Goal: Register for event/course

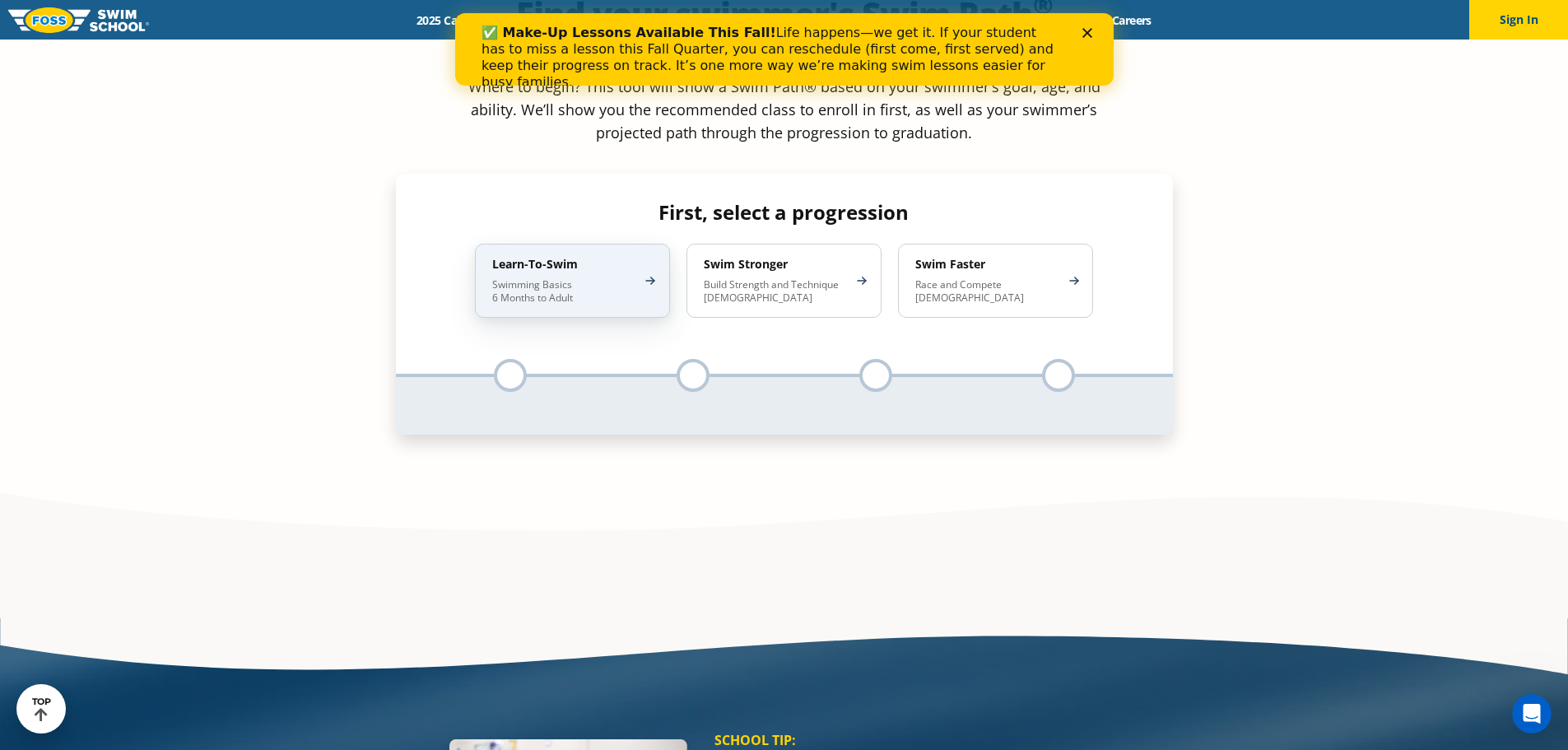
scroll to position [1482, 0]
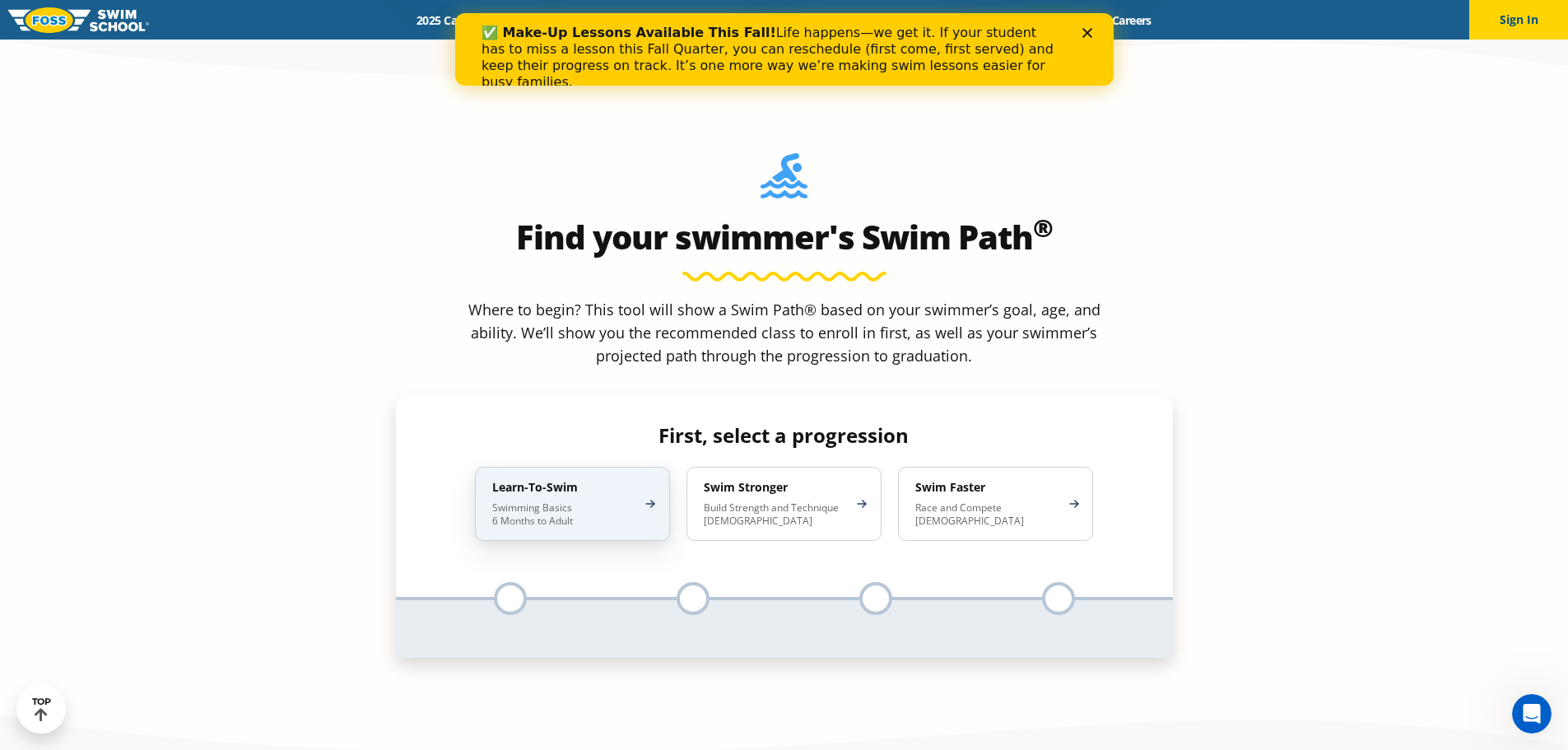
click at [537, 480] on h4 "Learn-To-Swim" at bounding box center [563, 487] width 144 height 15
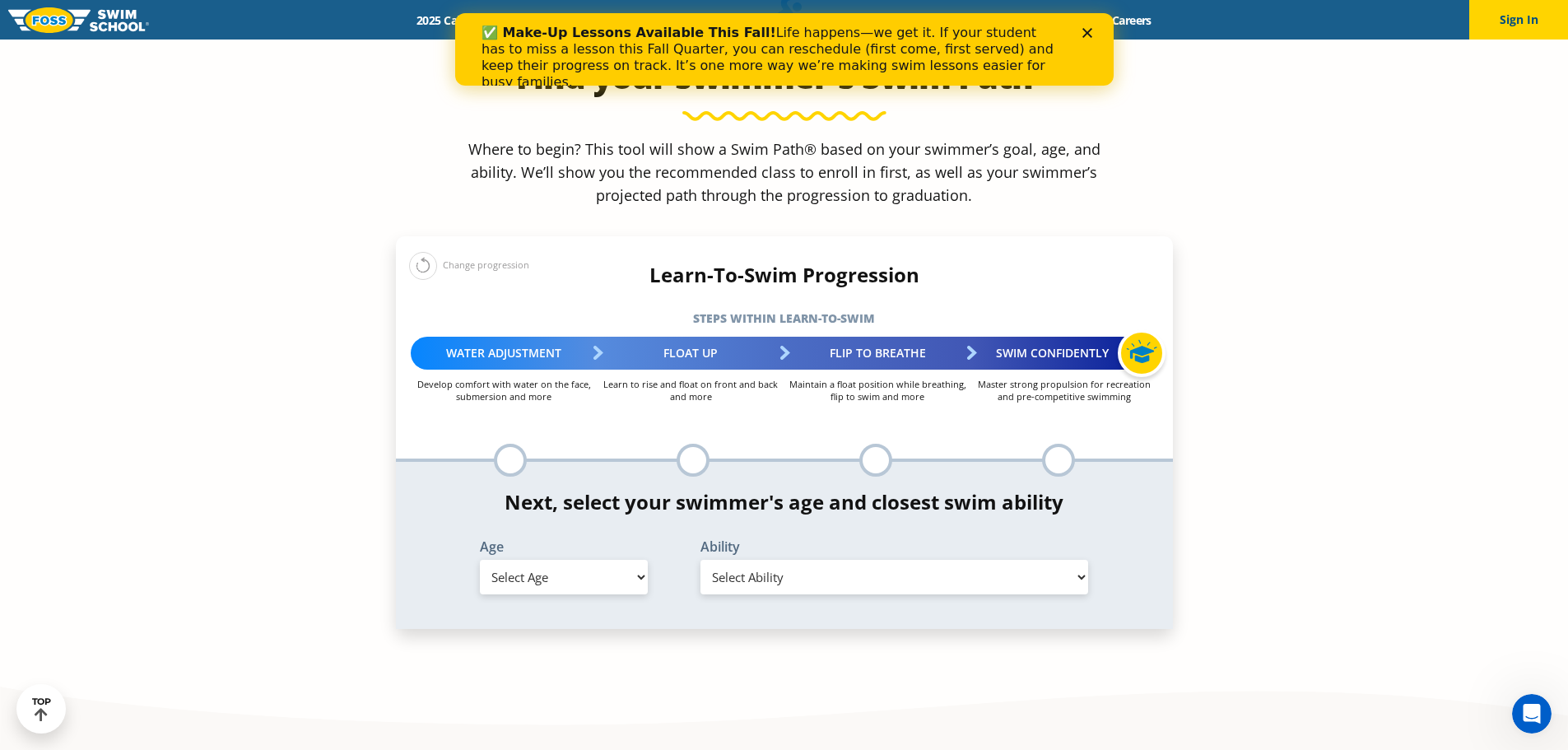
scroll to position [1647, 0]
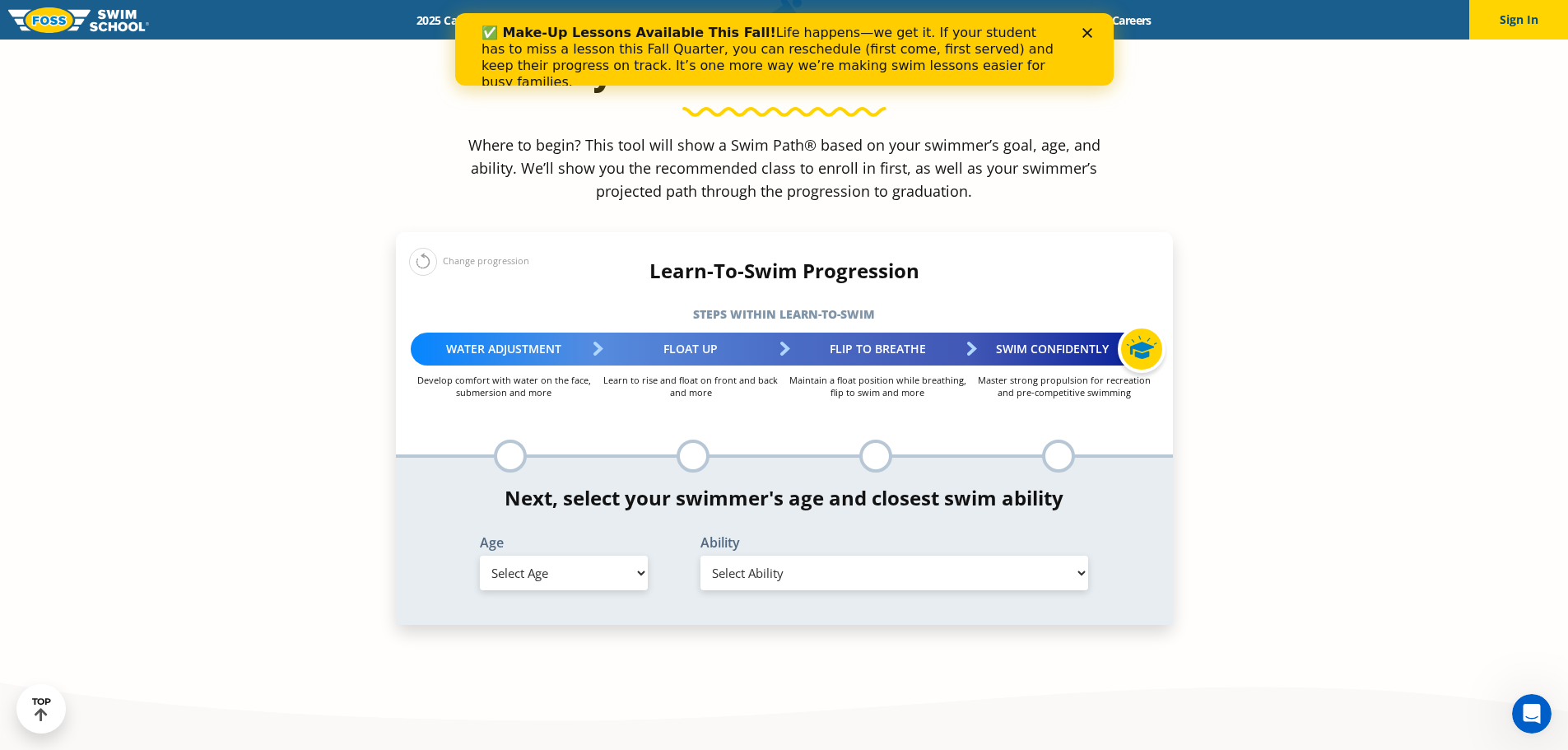
click at [578, 556] on select "Select Age [DEMOGRAPHIC_DATA] months - 1 year 1 year 2 years 3 years 4 years 5 …" at bounding box center [563, 573] width 167 height 34
click at [539, 556] on select "Select Age [DEMOGRAPHIC_DATA] months - 1 year 1 year 2 years 3 years 4 years 5 …" at bounding box center [563, 573] width 167 height 34
select select "4-years"
click at [480, 556] on select "Select Age [DEMOGRAPHIC_DATA] months - 1 year 1 year 2 years 3 years 4 years 5 …" at bounding box center [563, 573] width 167 height 34
click at [745, 556] on select "Select Ability First in-water experience When in the water, reliant on a life j…" at bounding box center [894, 573] width 388 height 34
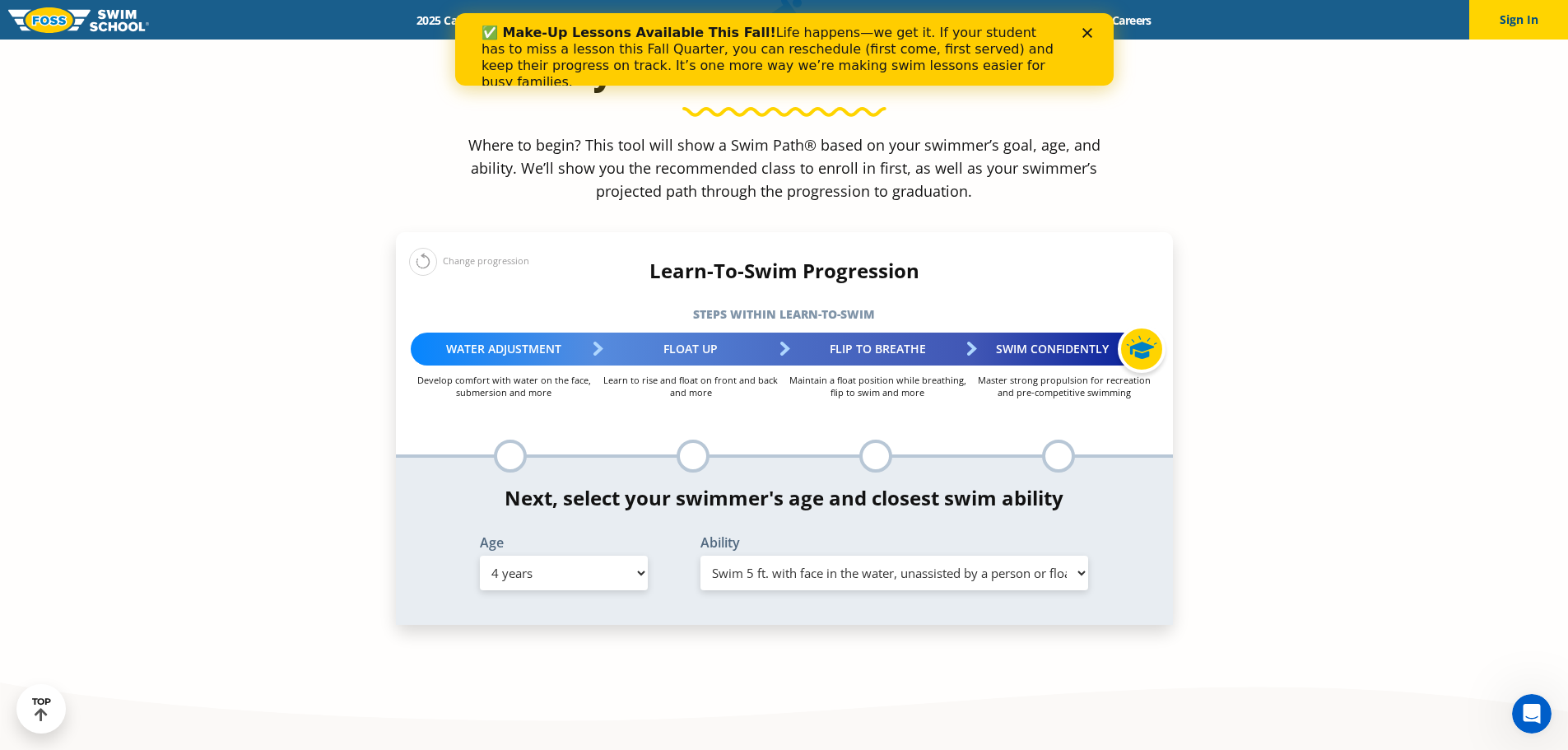
click at [700, 556] on select "Select Ability First in-water experience When in the water, reliant on a life j…" at bounding box center [894, 573] width 388 height 34
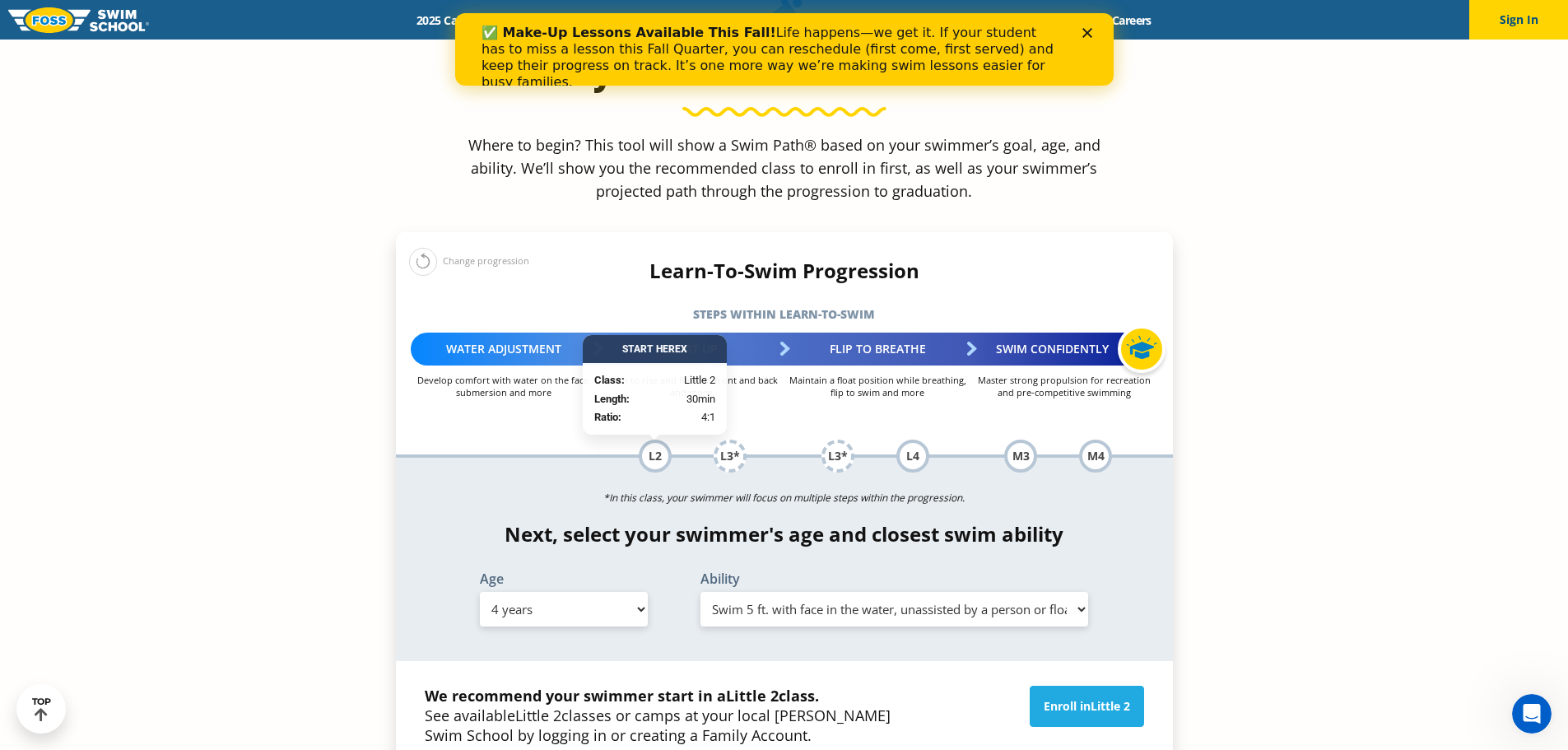
click at [797, 592] on select "Select Ability First in-water experience When in the water, reliant on a life j…" at bounding box center [894, 609] width 388 height 34
click at [700, 592] on select "Select Ability First in-water experience When in the water, reliant on a life j…" at bounding box center [894, 609] width 388 height 34
click at [743, 592] on select "Select Ability First in-water experience When in the water, reliant on a life j…" at bounding box center [894, 609] width 388 height 34
click at [700, 592] on select "Select Ability First in-water experience When in the water, reliant on a life j…" at bounding box center [894, 609] width 388 height 34
click at [749, 592] on select "Select Ability First in-water experience When in the water, reliant on a life j…" at bounding box center [894, 609] width 388 height 34
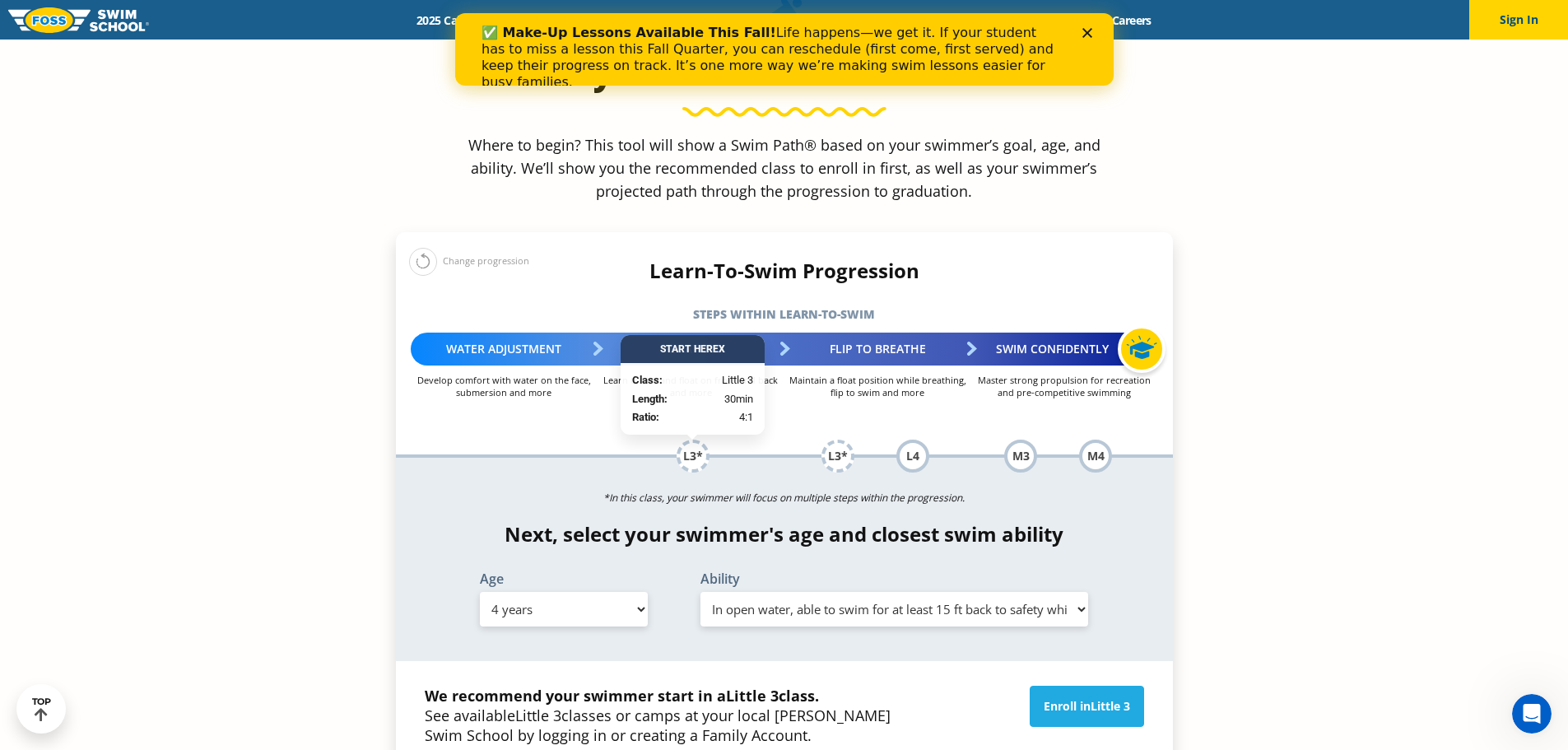
click at [700, 592] on select "Select Ability First in-water experience When in the water, reliant on a life j…" at bounding box center [894, 609] width 388 height 34
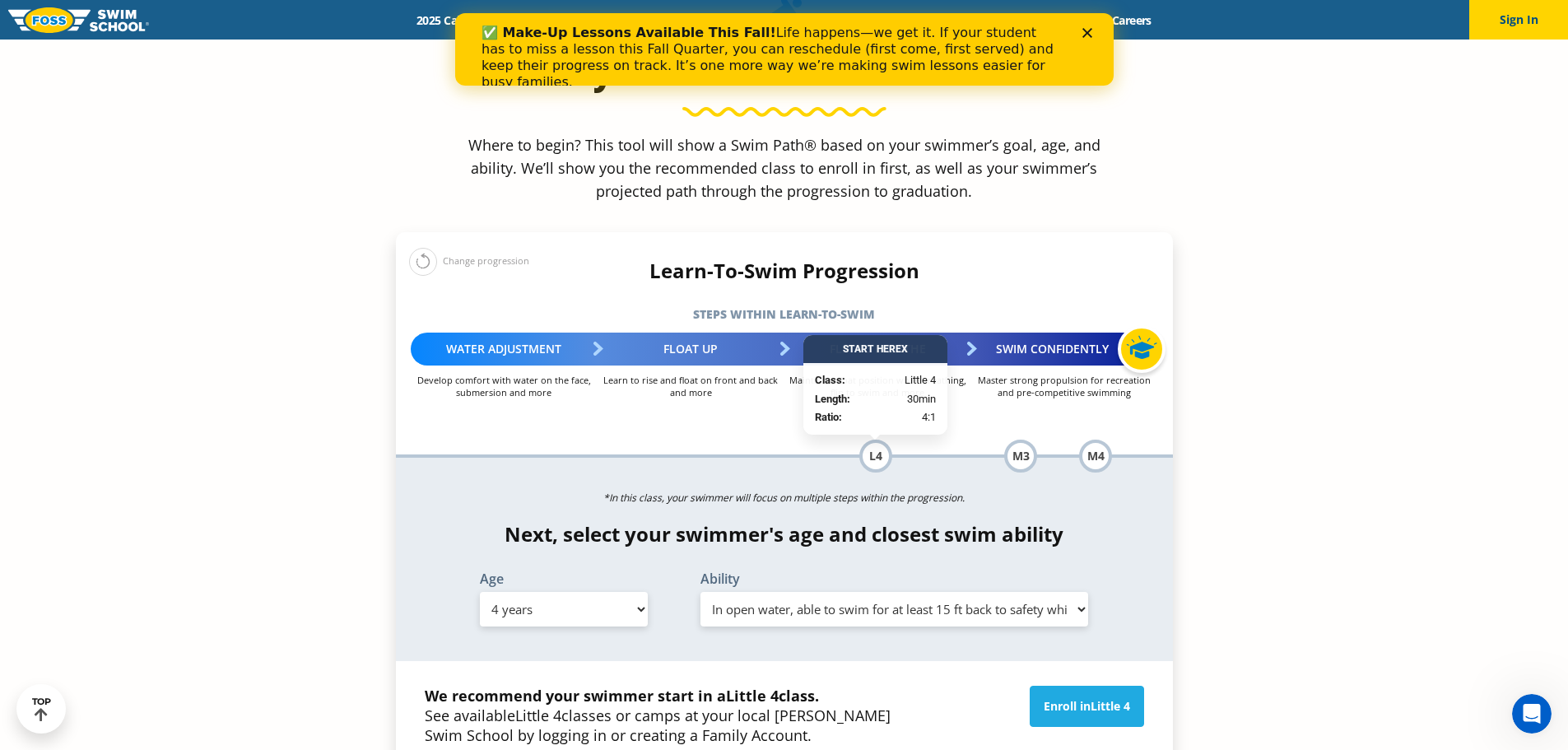
click at [800, 592] on select "Select Ability First in-water experience When in the water, reliant on a life j…" at bounding box center [894, 609] width 388 height 34
click at [700, 592] on select "Select Ability First in-water experience When in the water, reliant on a life j…" at bounding box center [894, 609] width 388 height 34
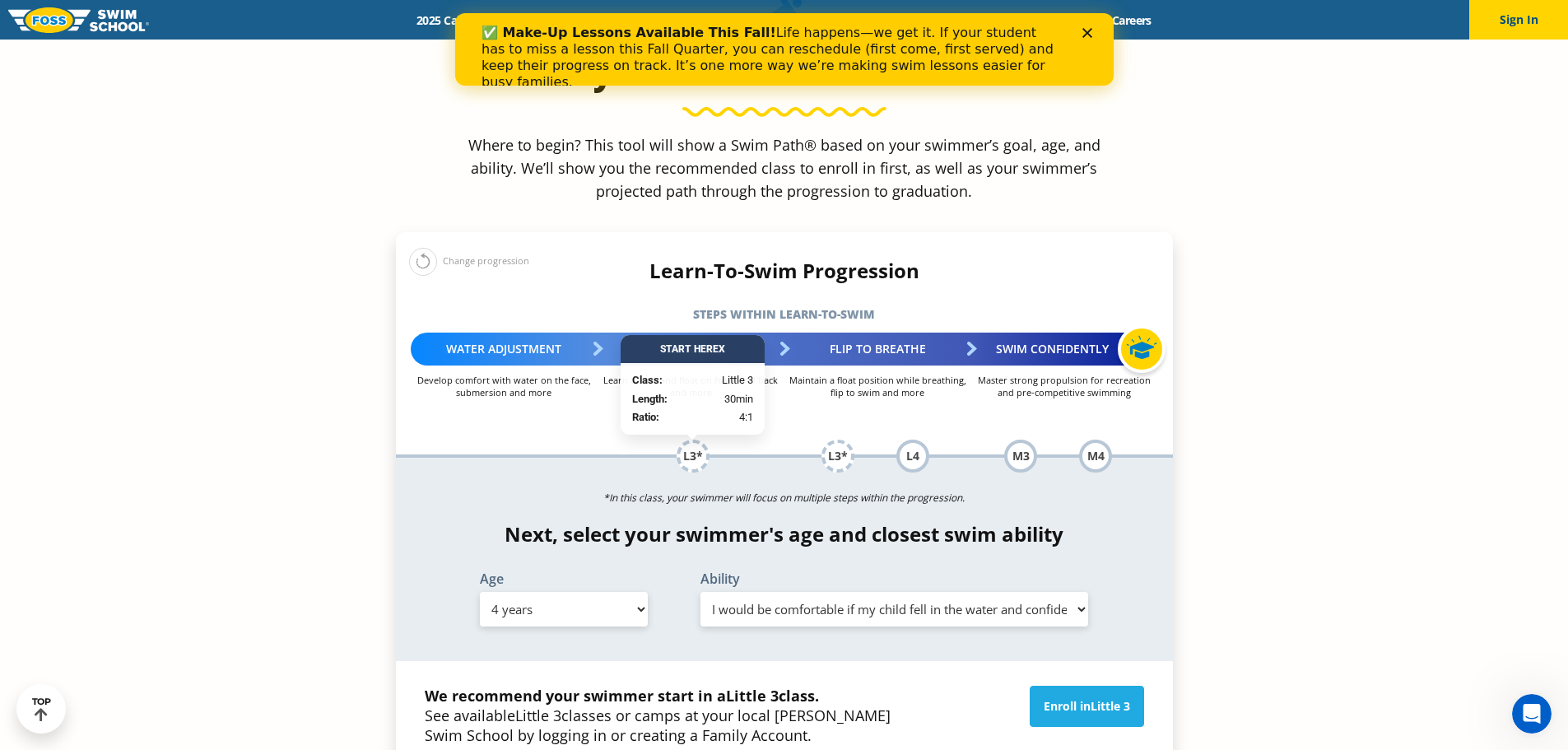
click at [758, 592] on select "Select Ability First in-water experience When in the water, reliant on a life j…" at bounding box center [894, 609] width 388 height 34
select select "4-years-swim-5-ft-with-face-in-the-water-unassisted-by-a-person-or-floatie"
click at [700, 592] on select "Select Ability First in-water experience When in the water, reliant on a life j…" at bounding box center [894, 609] width 388 height 34
click at [616, 592] on select "Select Age [DEMOGRAPHIC_DATA] months - 1 year 1 year 2 years 3 years 4 years 5 …" at bounding box center [563, 609] width 167 height 34
select select "5-years"
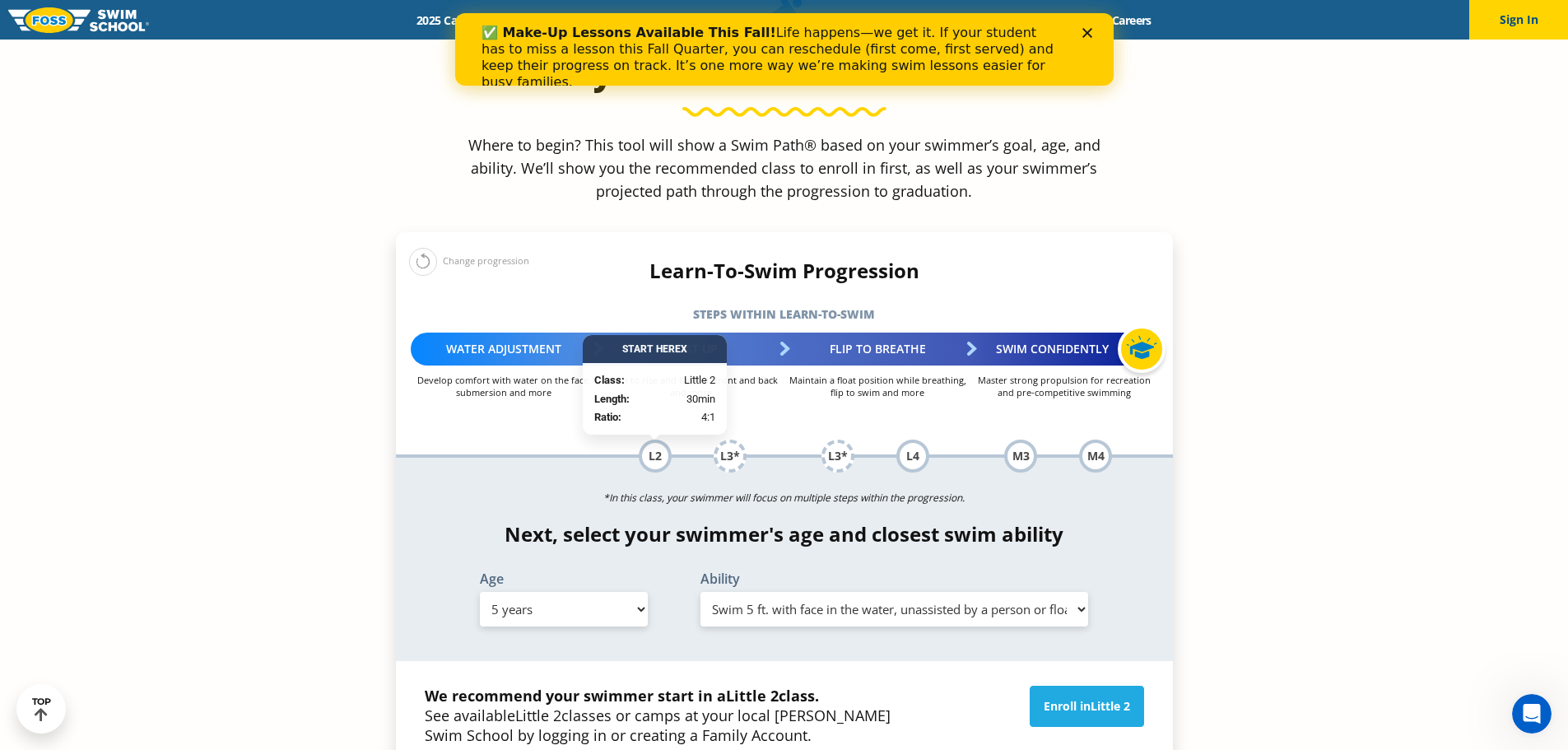
click at [480, 592] on select "Select Age [DEMOGRAPHIC_DATA] months - 1 year 1 year 2 years 3 years 4 years 5 …" at bounding box center [563, 609] width 167 height 34
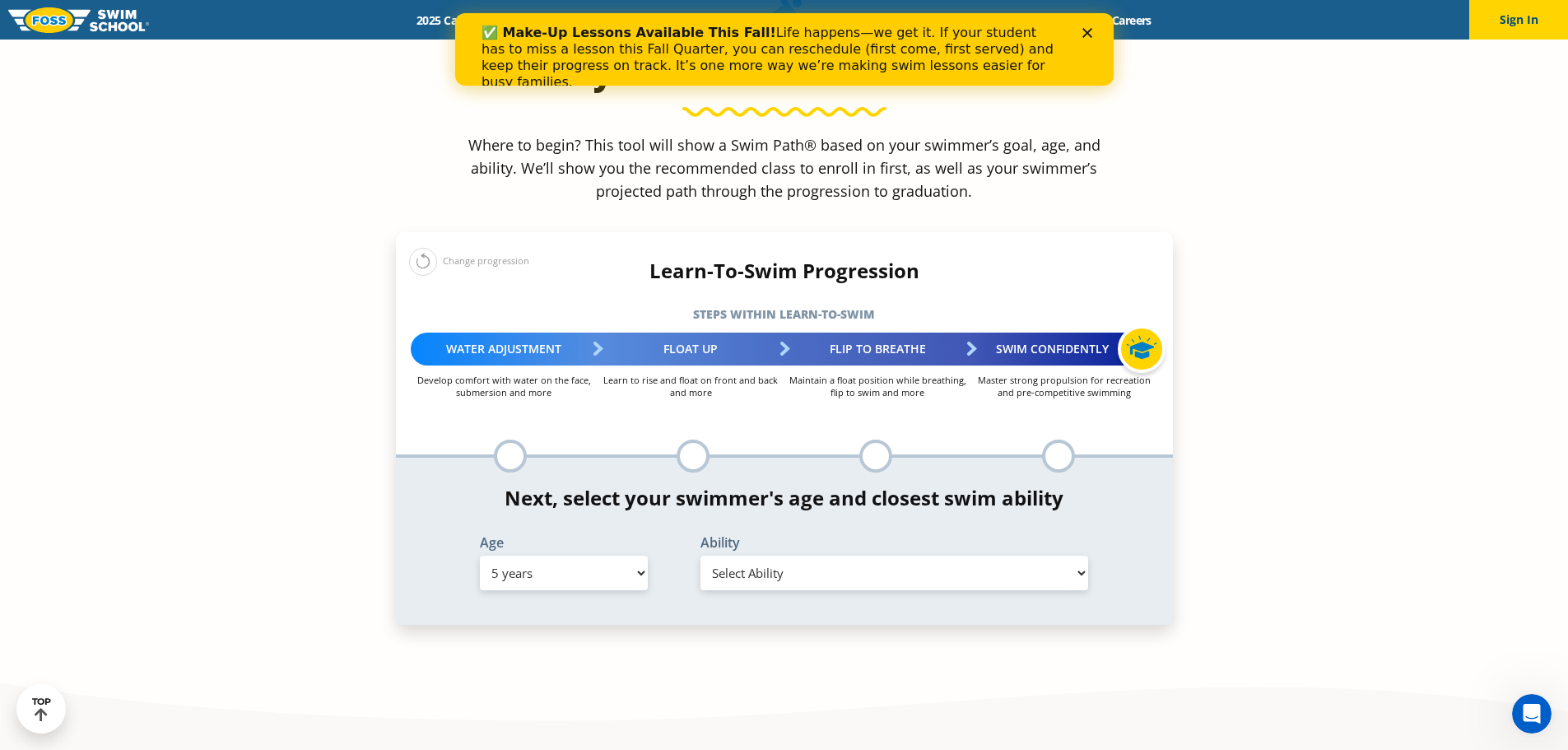
click at [852, 556] on select "Select Ability First in-water experience When in the water, reliant on a life j…" at bounding box center [894, 573] width 388 height 34
click at [700, 556] on select "Select Ability First in-water experience When in the water, reliant on a life j…" at bounding box center [894, 573] width 388 height 34
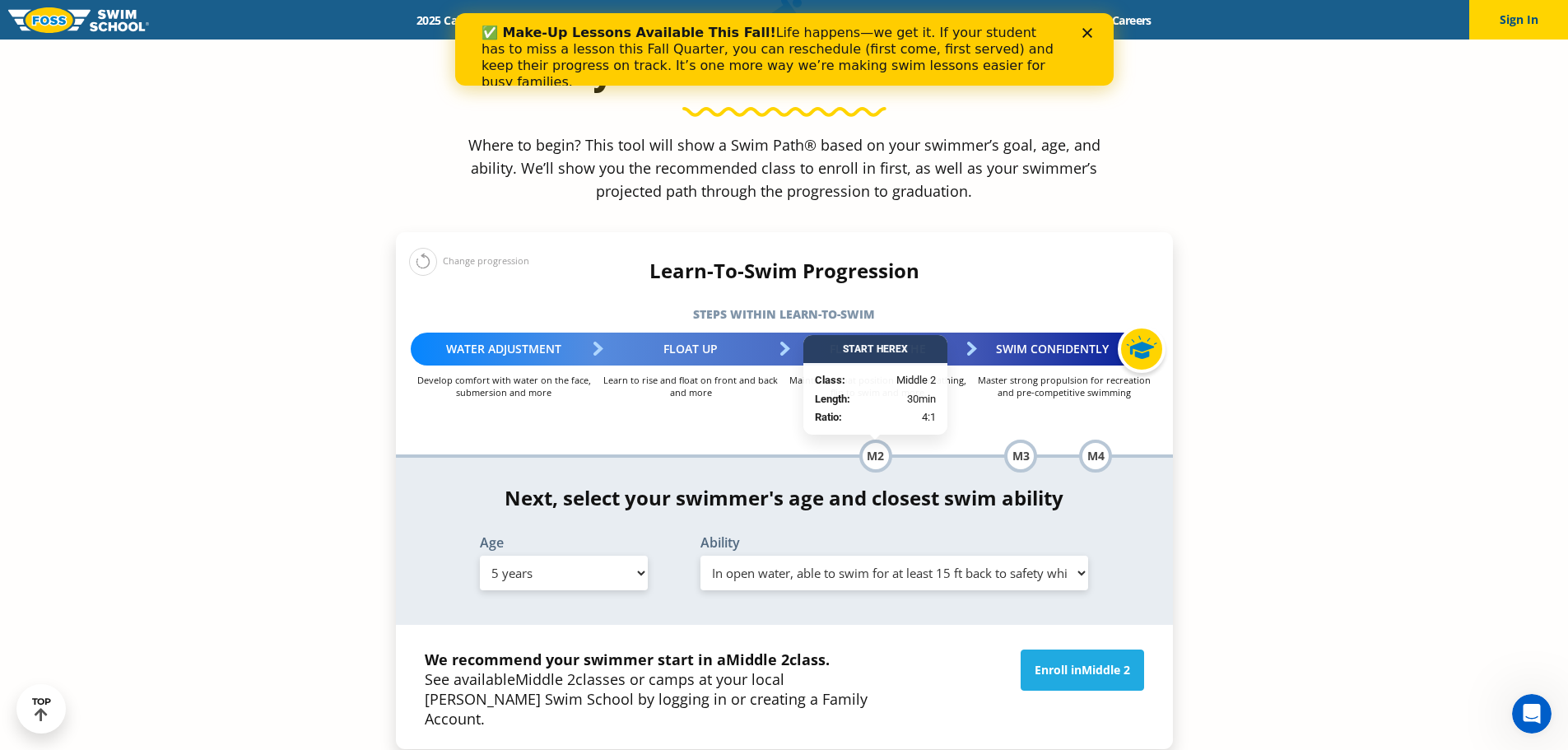
click at [815, 556] on select "Select Ability First in-water experience When in the water, reliant on a life j…" at bounding box center [894, 573] width 388 height 34
select select "5-years-uncomfortable-putting-face-in-the-water-andor-getting-water-on-ears-whi…"
click at [700, 556] on select "Select Ability First in-water experience When in the water, reliant on a life j…" at bounding box center [894, 573] width 388 height 34
